Goal: Information Seeking & Learning: Learn about a topic

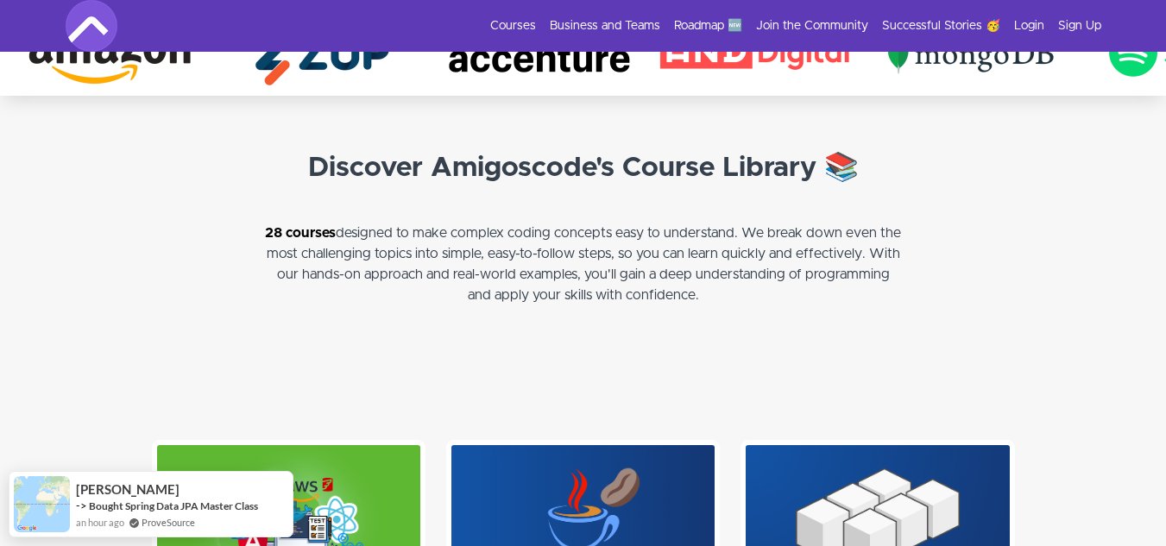
scroll to position [3817, 0]
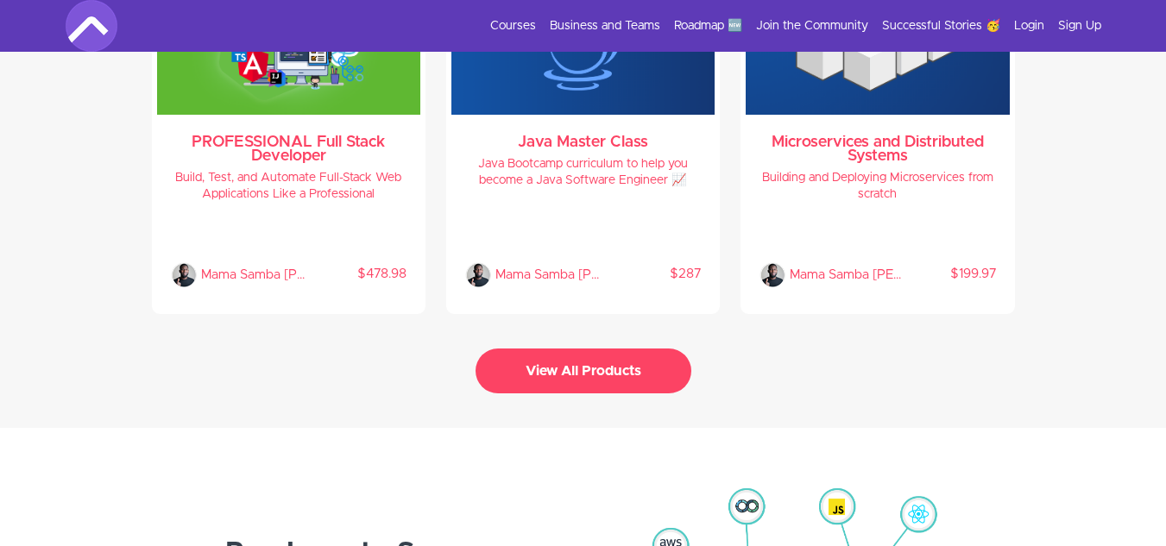
click at [547, 350] on button "View All Products" at bounding box center [583, 371] width 216 height 45
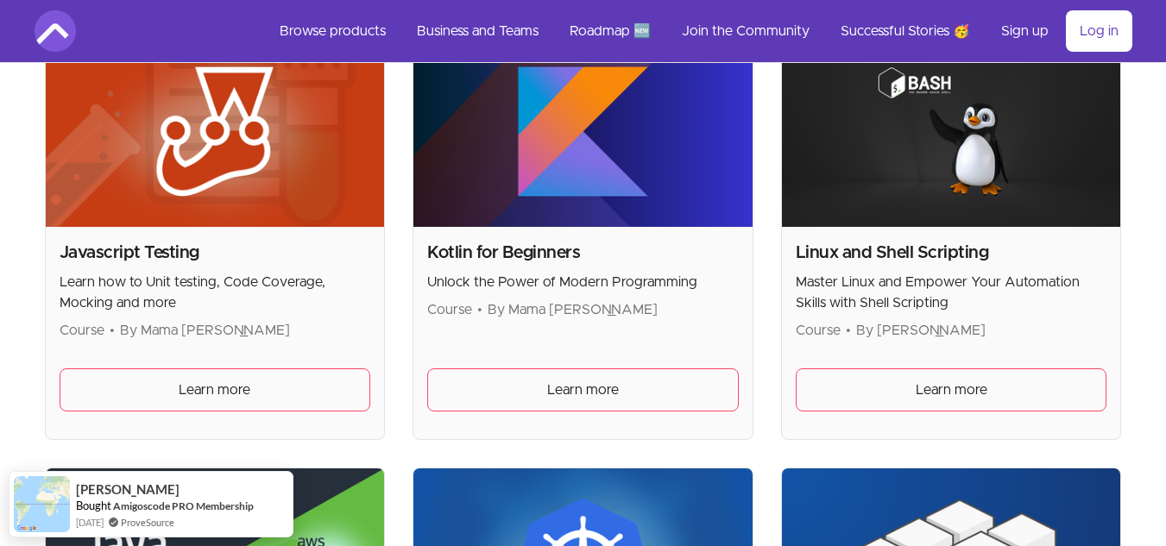
scroll to position [2550, 0]
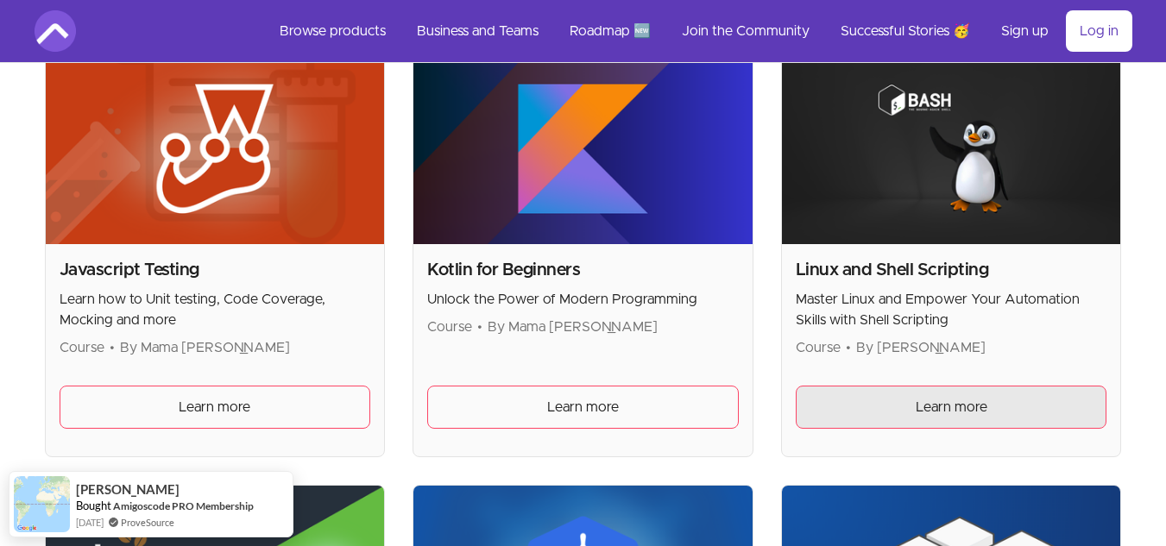
click at [981, 416] on span "Learn more" at bounding box center [951, 407] width 72 height 21
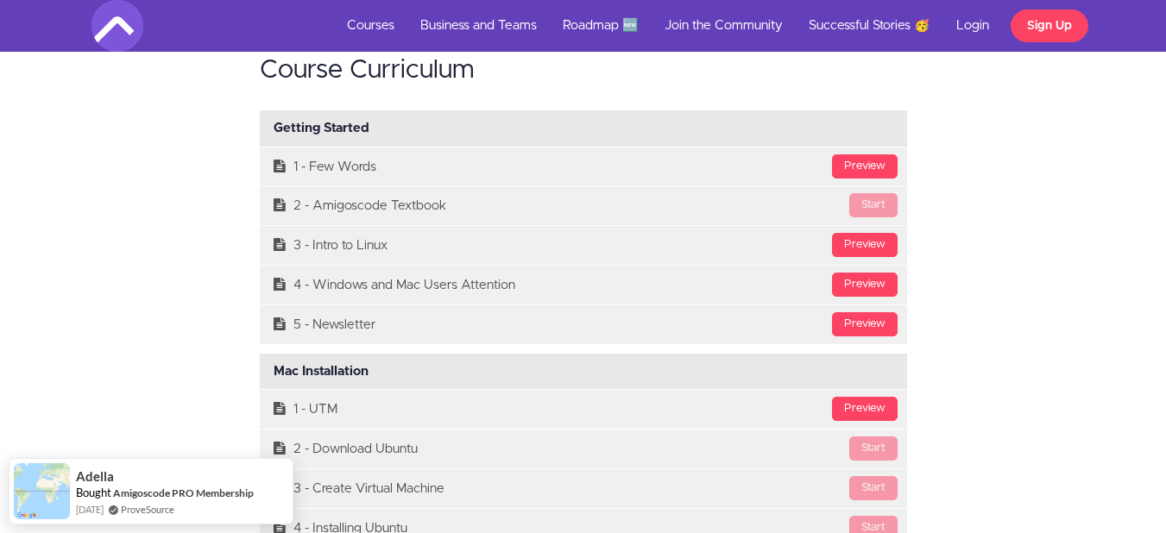
scroll to position [4193, 0]
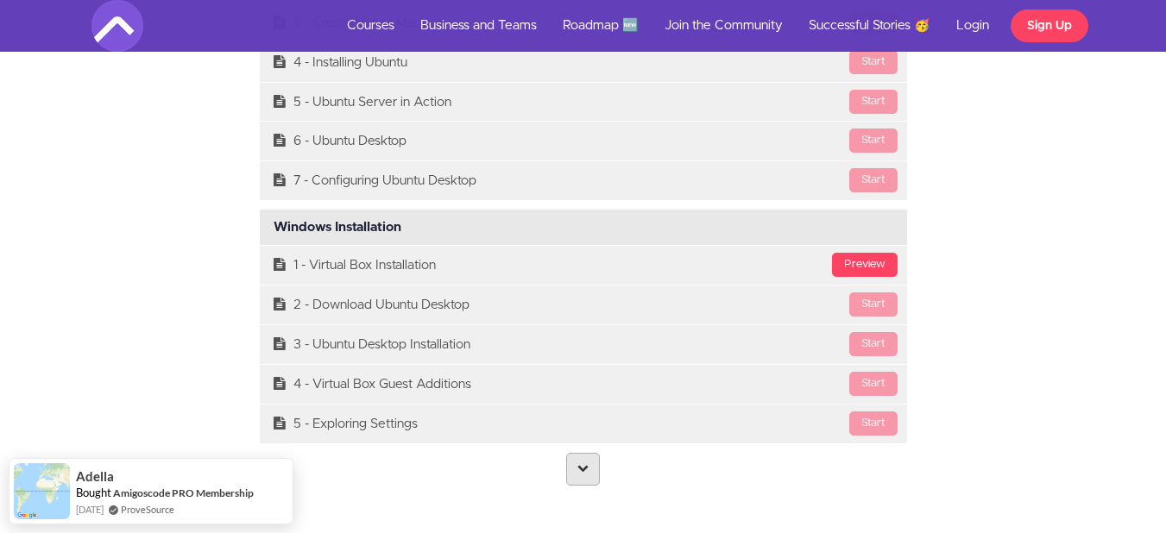
click at [588, 463] on link at bounding box center [583, 469] width 34 height 33
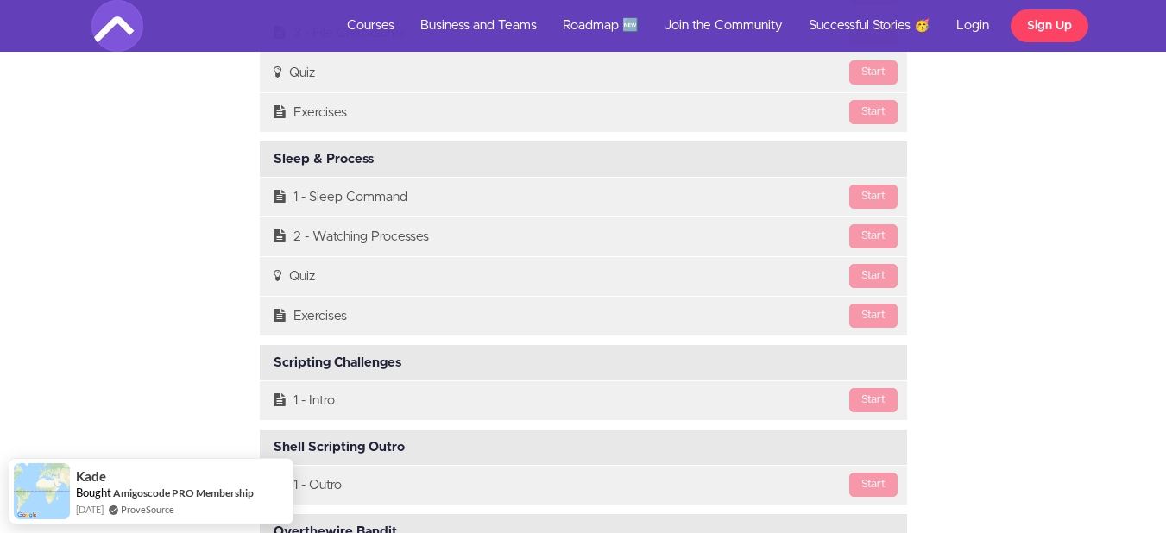
scroll to position [13877, 0]
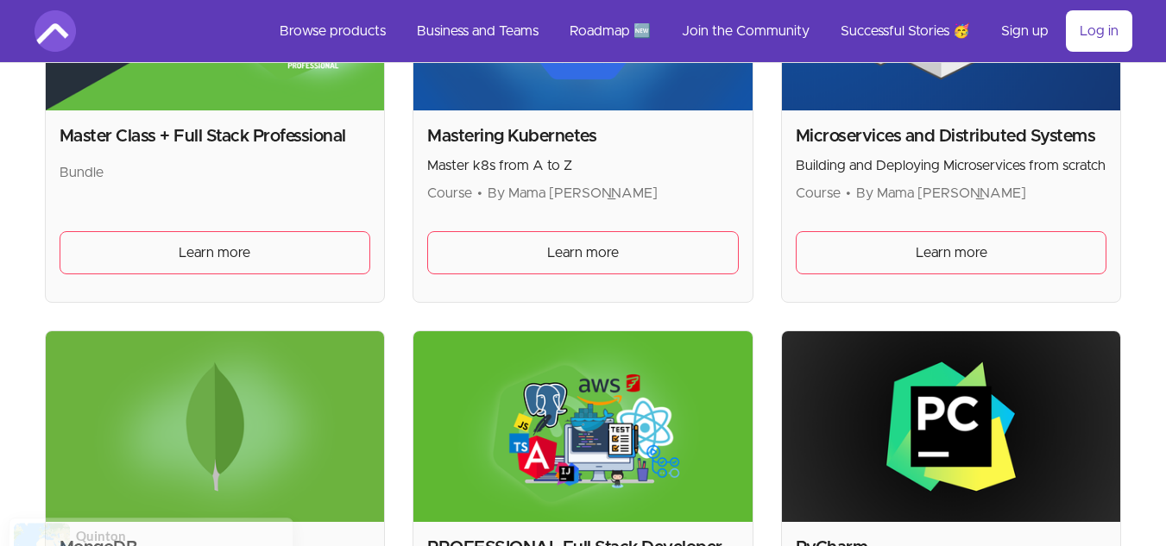
scroll to position [3035, 0]
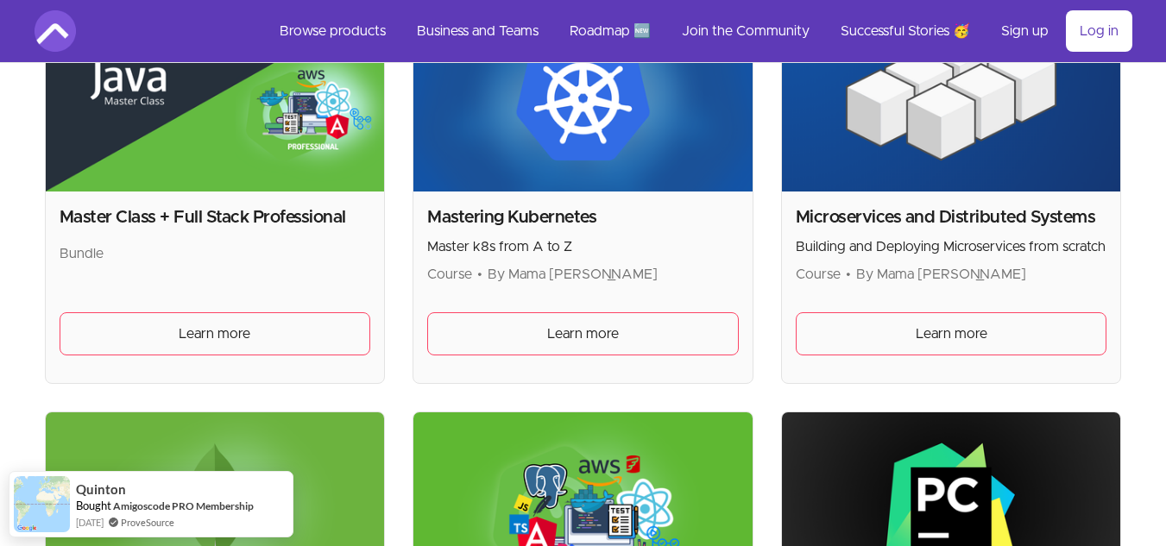
click at [581, 176] on img at bounding box center [582, 96] width 339 height 191
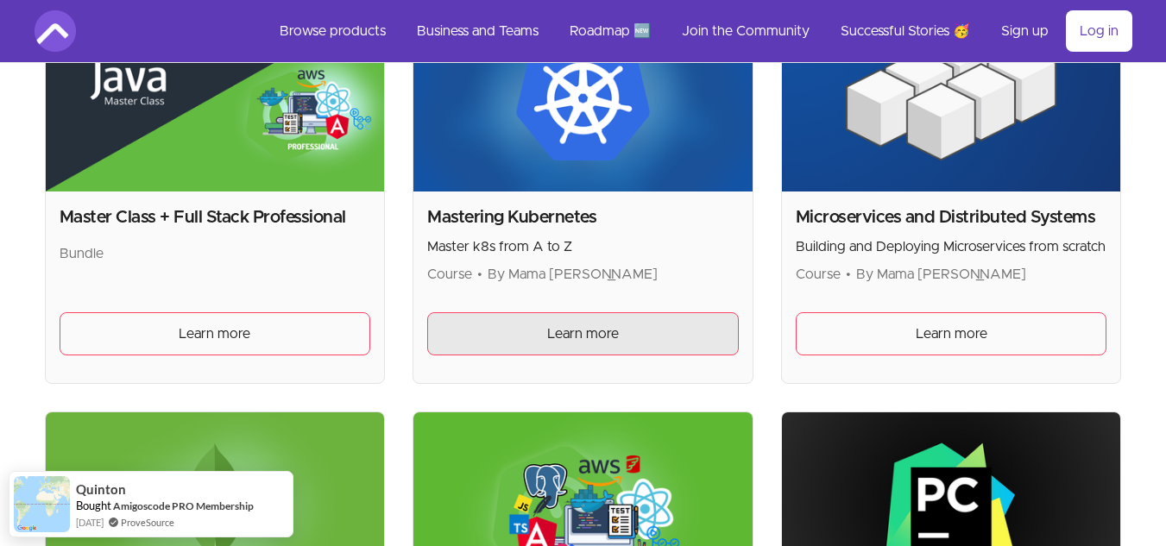
click at [619, 348] on link "Learn more" at bounding box center [582, 333] width 311 height 43
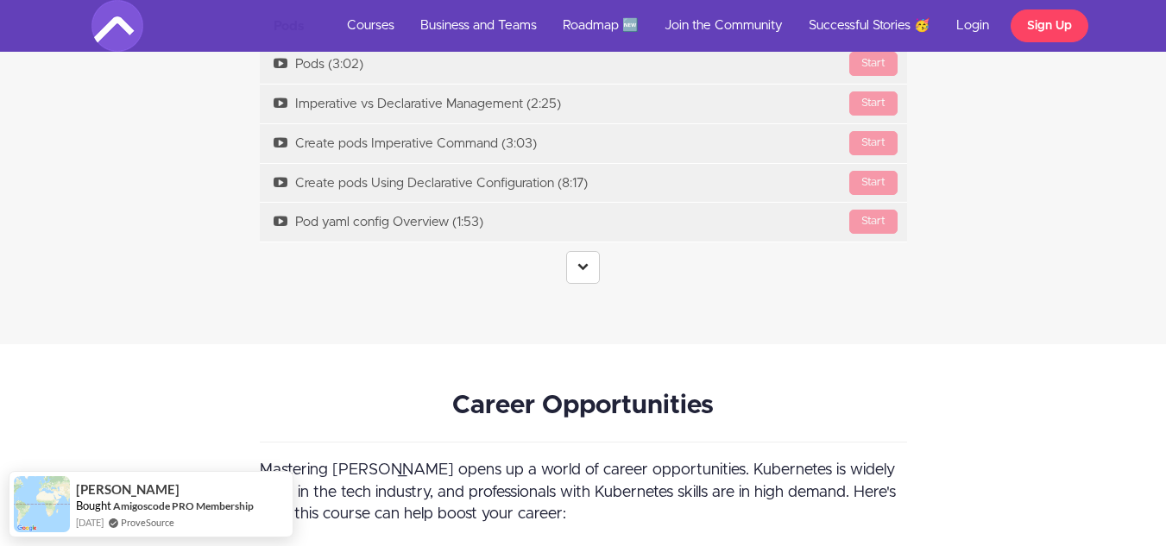
scroll to position [4294, 0]
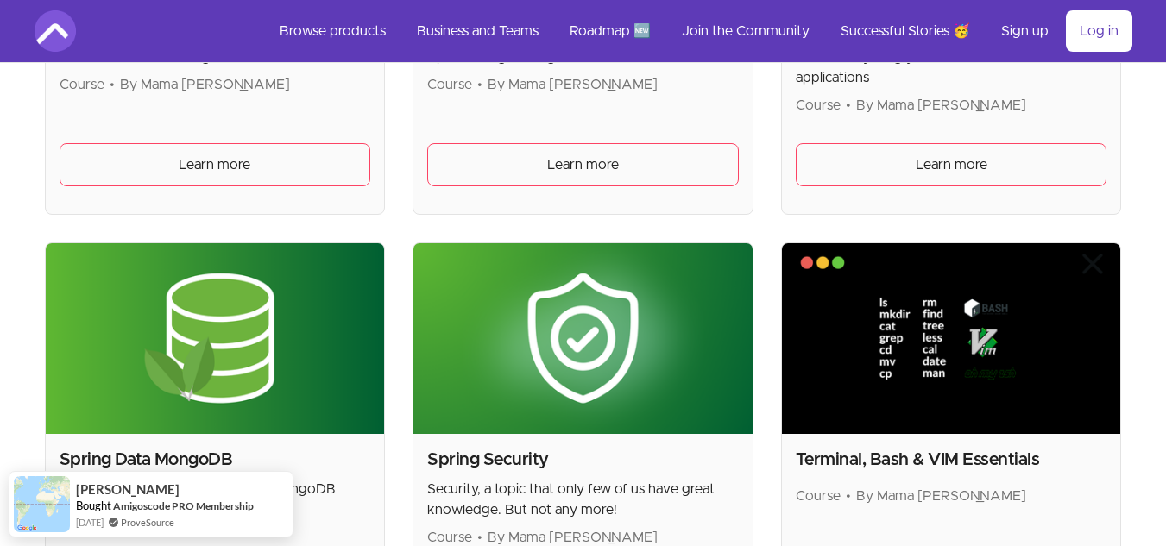
scroll to position [4844, 0]
